Goal: Check status

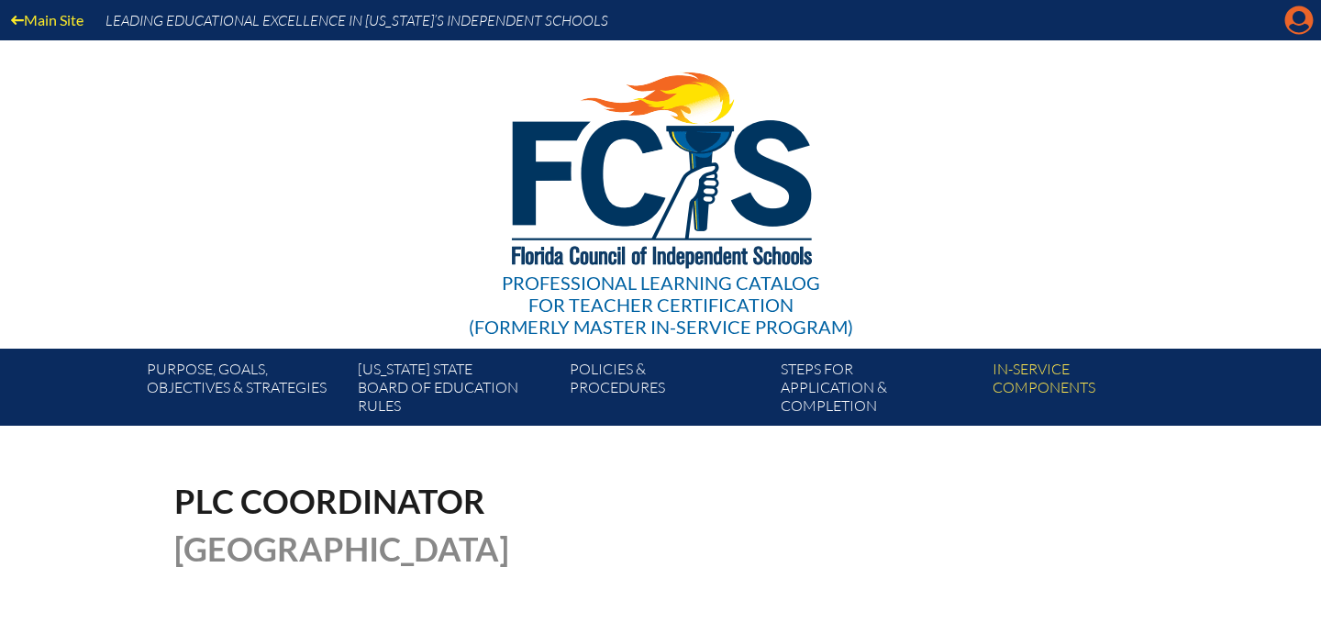
click at [1300, 21] on icon "Manage account" at bounding box center [1298, 20] width 29 height 29
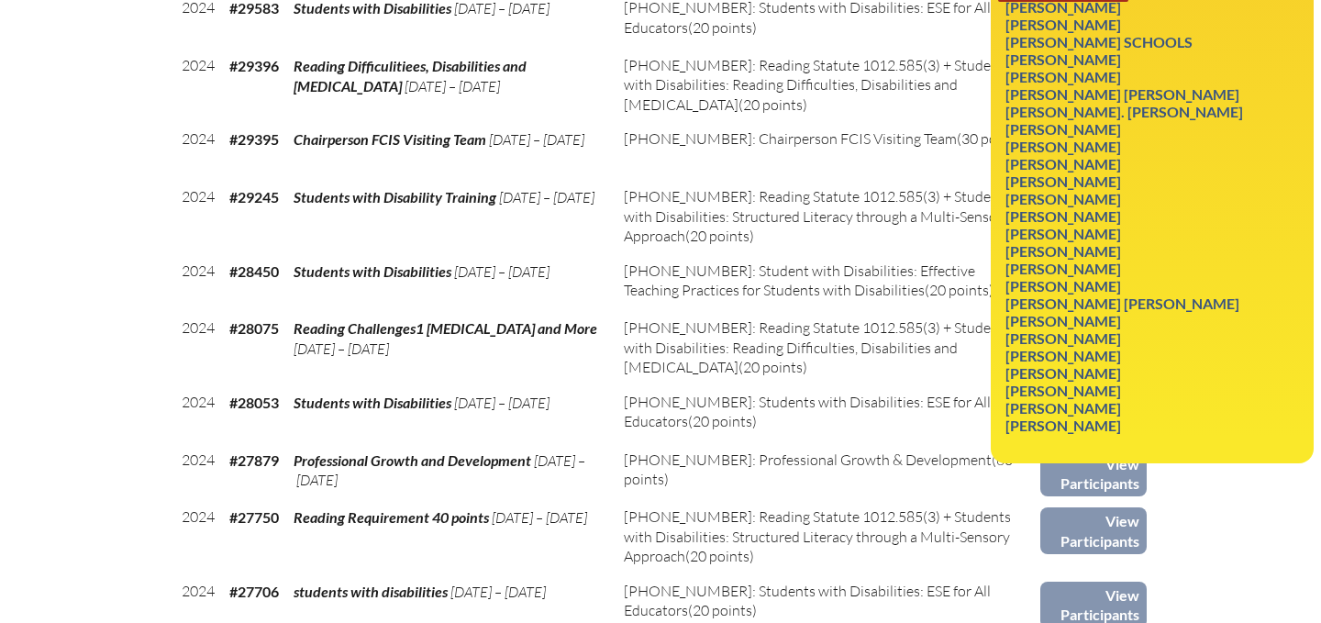
scroll to position [2531, 0]
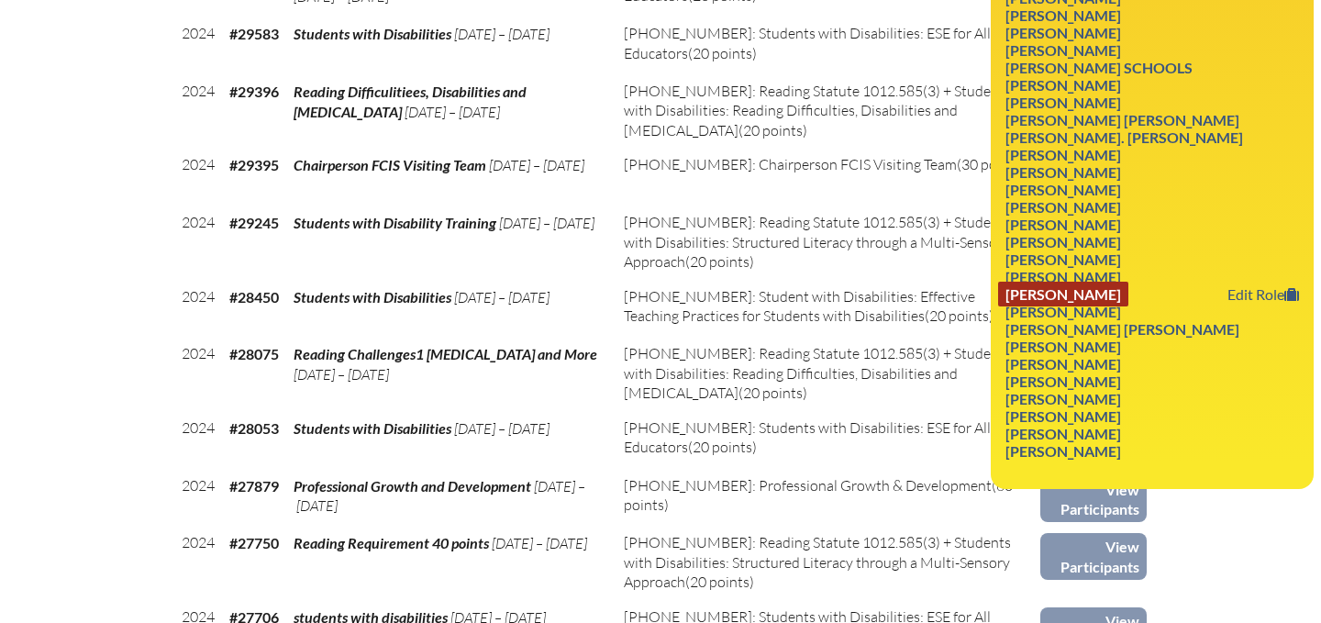
click at [1071, 306] on link "[PERSON_NAME]" at bounding box center [1063, 294] width 130 height 25
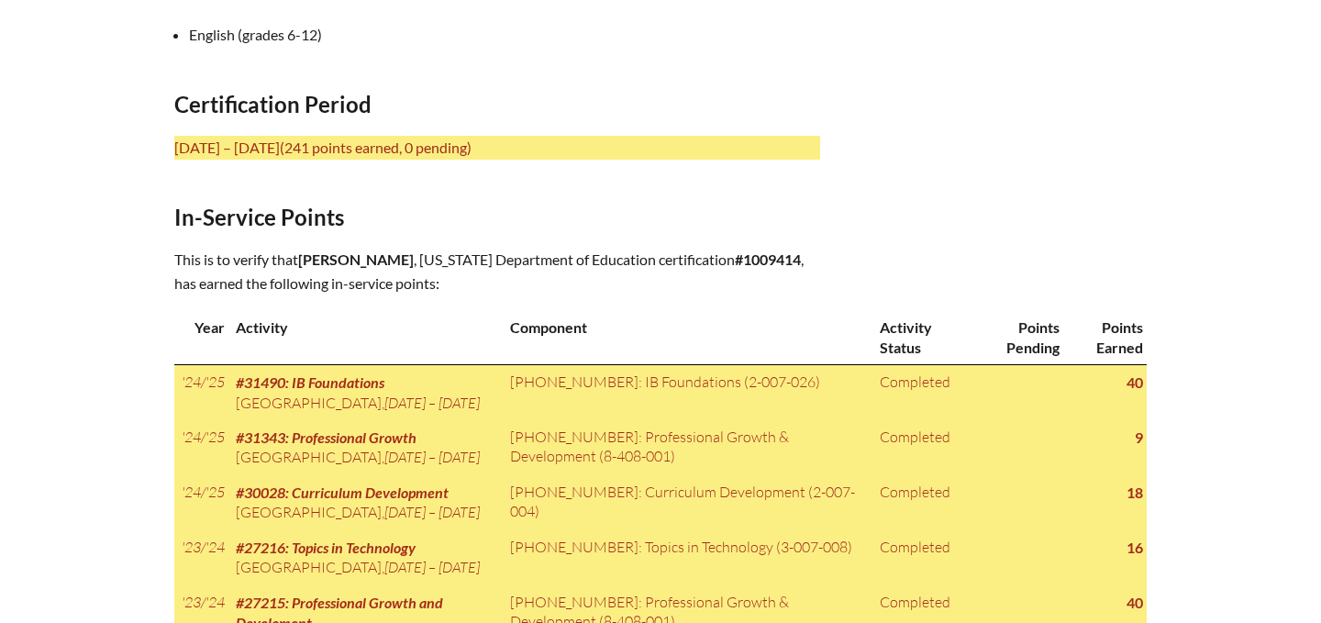
scroll to position [710, 0]
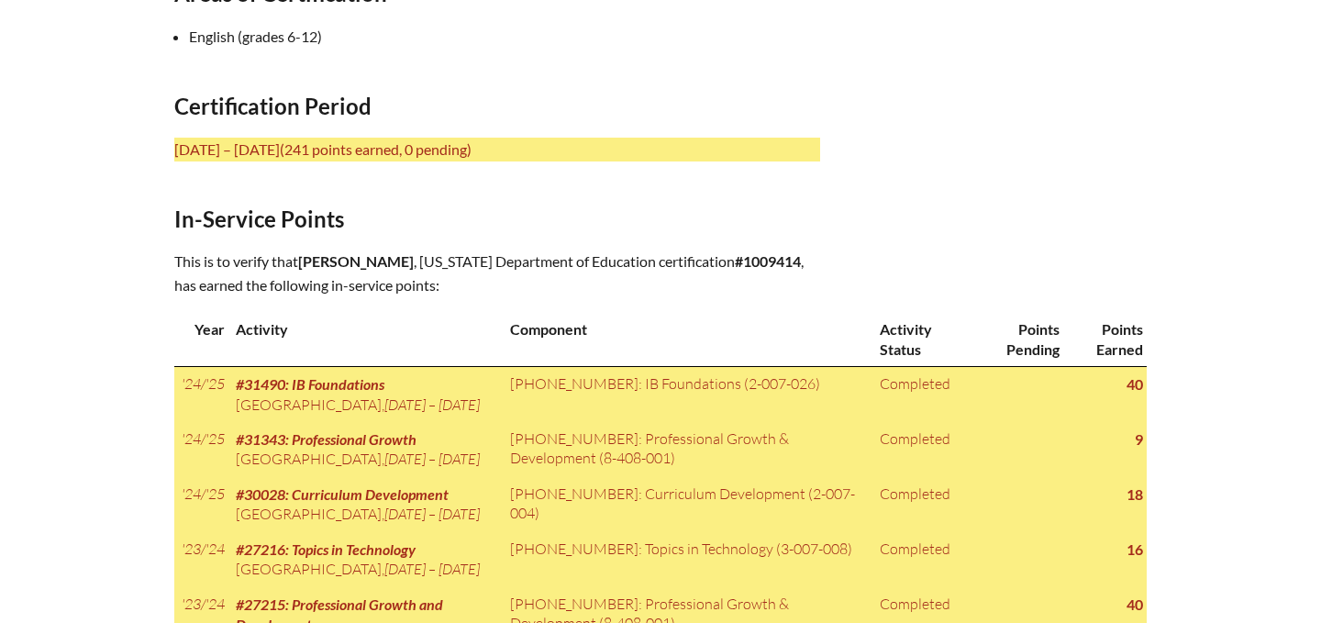
click at [374, 145] on span "(241 points earned, 0 pending)" at bounding box center [376, 148] width 192 height 17
click at [386, 156] on p "July 1, 2021 – June 30, 2026 (241 points earned, 0 pending)" at bounding box center [497, 150] width 646 height 24
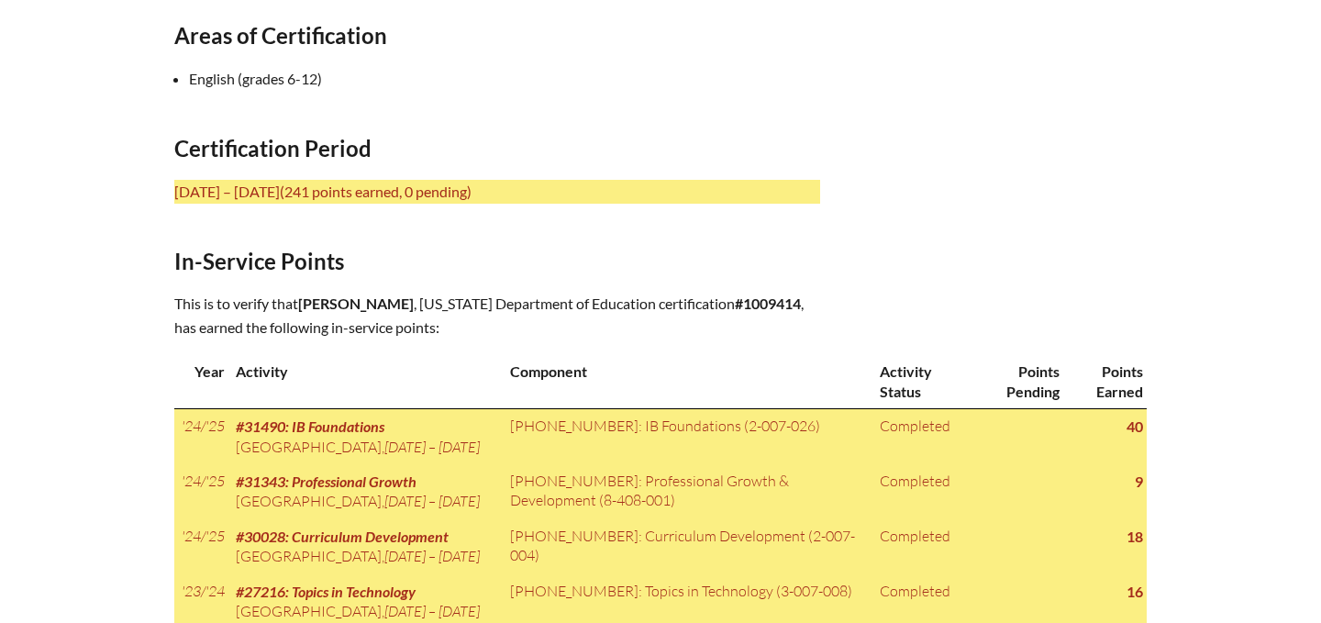
scroll to position [664, 0]
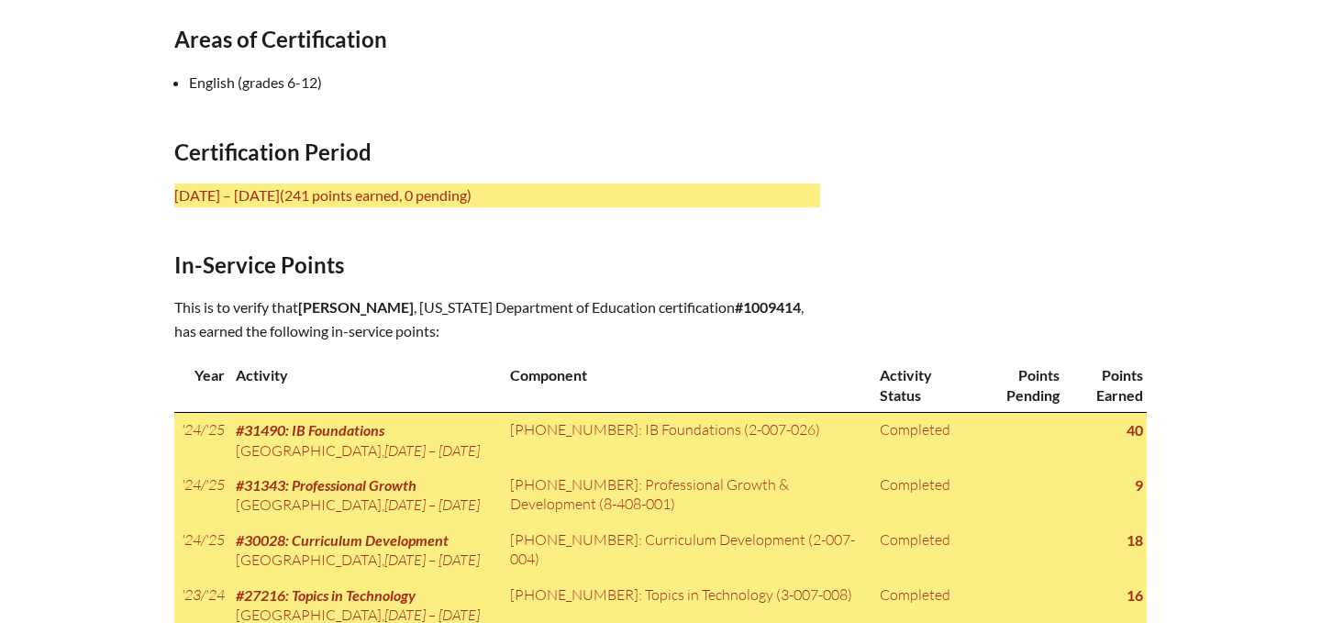
click at [320, 196] on p "July 1, 2021 – June 30, 2026 (241 points earned, 0 pending)" at bounding box center [497, 195] width 646 height 24
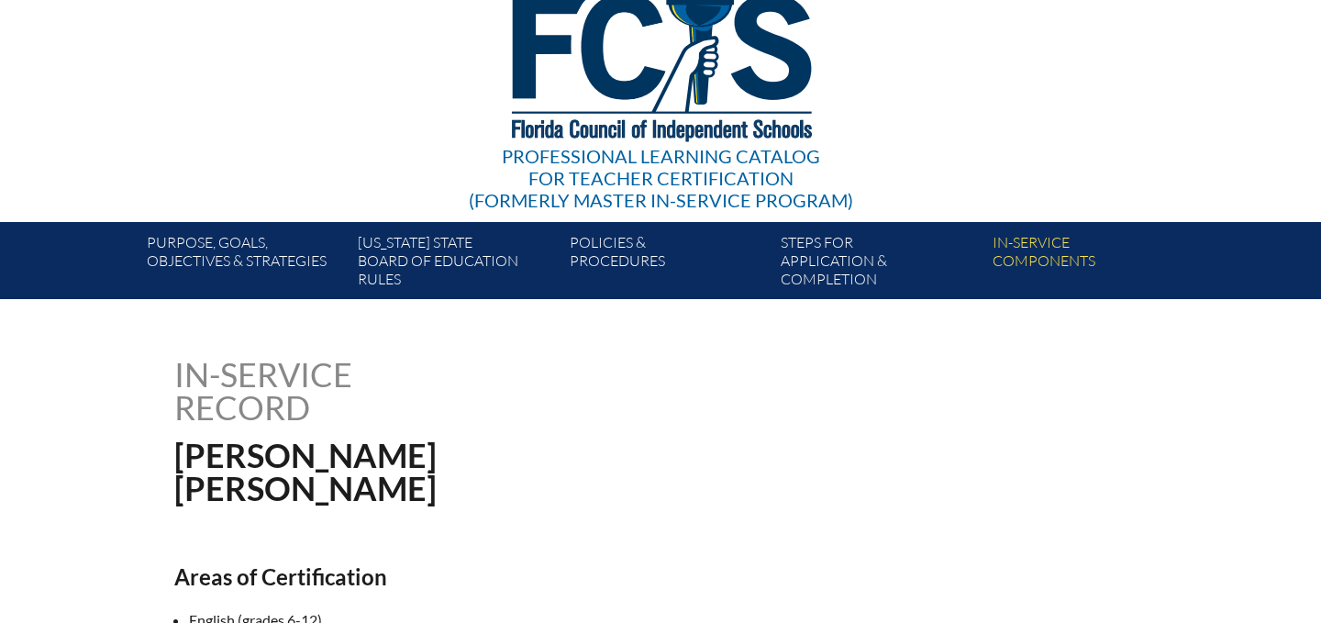
scroll to position [126, 0]
